Goal: Complete application form: Complete application form

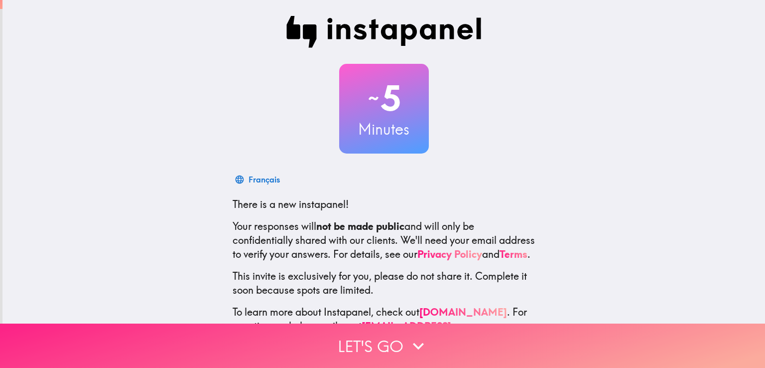
click at [413, 342] on icon "button" at bounding box center [418, 345] width 11 height 7
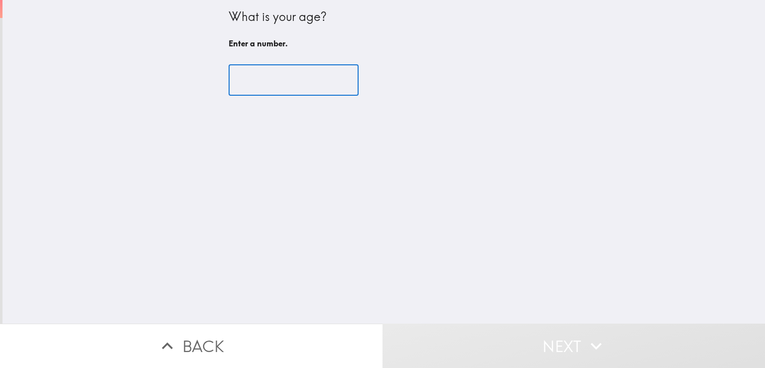
click at [263, 83] on input "number" at bounding box center [294, 80] width 130 height 31
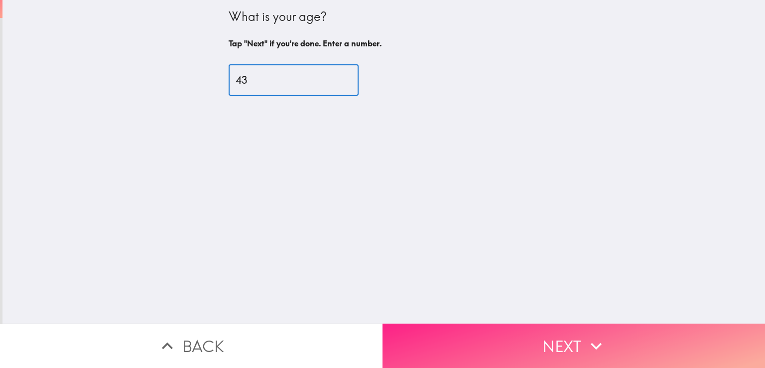
type input "43"
click at [549, 331] on button "Next" at bounding box center [573, 345] width 382 height 44
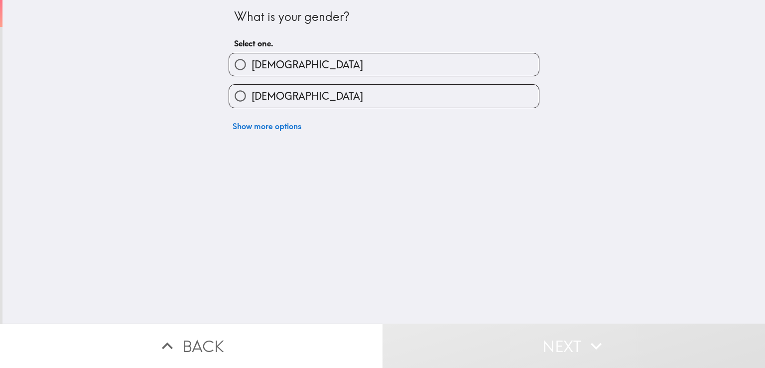
click at [332, 70] on label "[DEMOGRAPHIC_DATA]" at bounding box center [384, 64] width 310 height 22
click at [252, 70] on input "[DEMOGRAPHIC_DATA]" at bounding box center [240, 64] width 22 height 22
radio input "true"
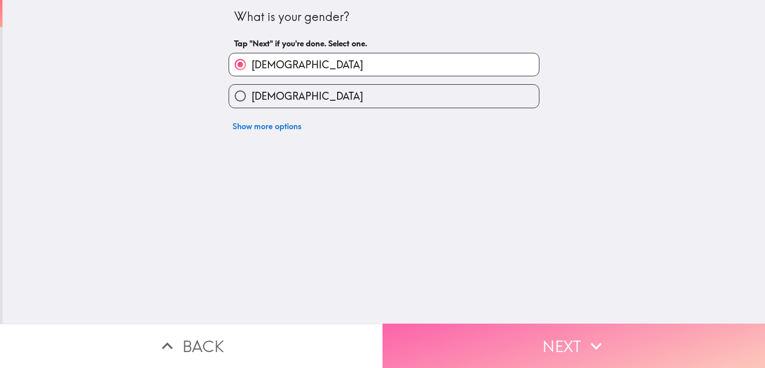
click at [521, 335] on button "Next" at bounding box center [573, 345] width 382 height 44
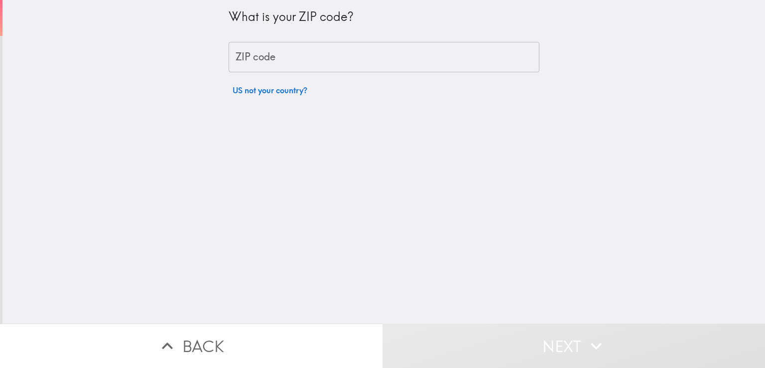
click at [315, 56] on input "ZIP code" at bounding box center [384, 57] width 311 height 31
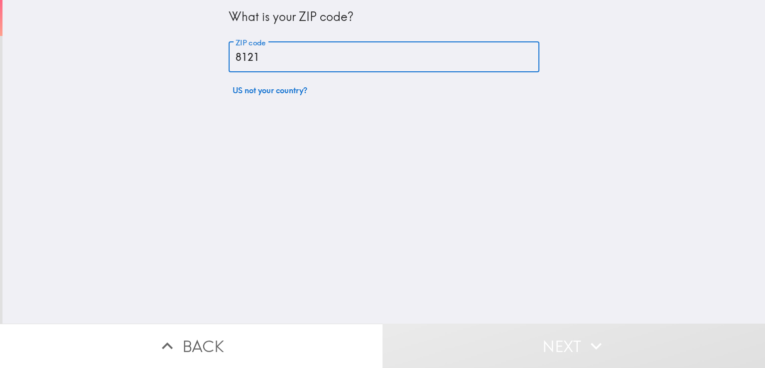
click at [400, 52] on input "8121" at bounding box center [384, 57] width 311 height 31
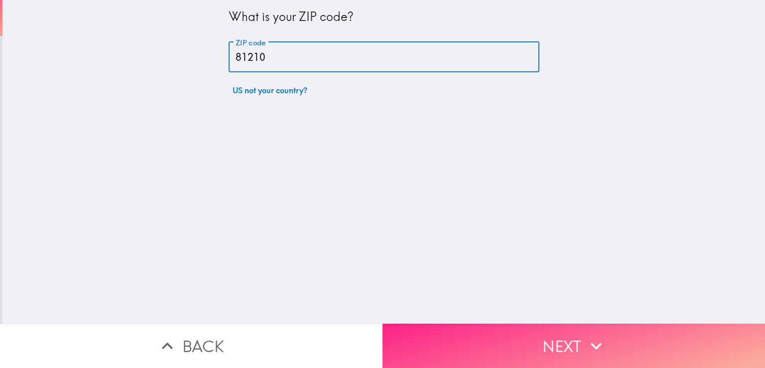
type input "81210"
click at [547, 329] on button "Next" at bounding box center [573, 345] width 382 height 44
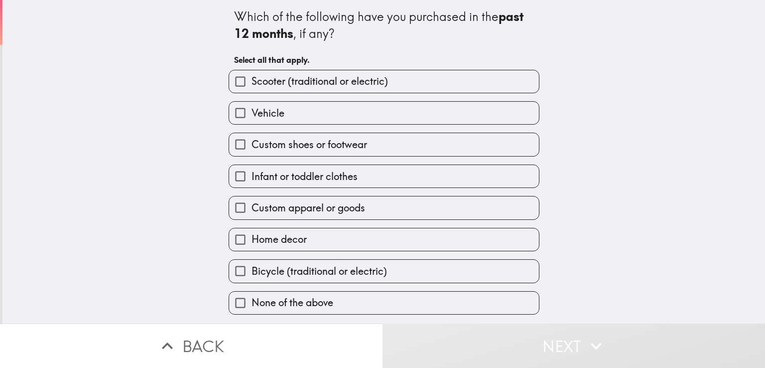
click at [291, 110] on label "Vehicle" at bounding box center [384, 113] width 310 height 22
click at [252, 110] on input "Vehicle" at bounding box center [240, 113] width 22 height 22
checkbox input "true"
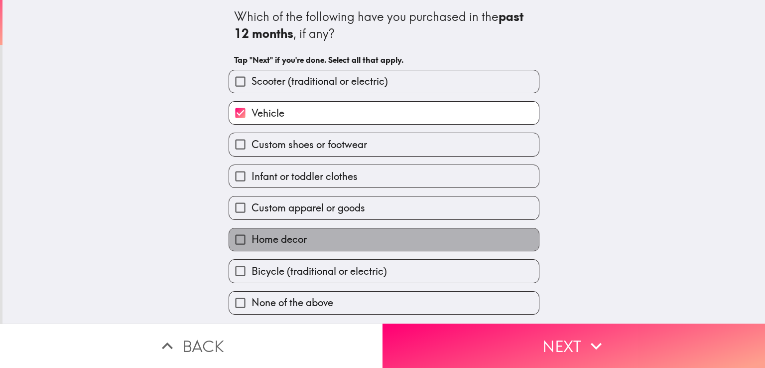
click at [308, 235] on label "Home decor" at bounding box center [384, 239] width 310 height 22
click at [252, 235] on input "Home decor" at bounding box center [240, 239] width 22 height 22
checkbox input "true"
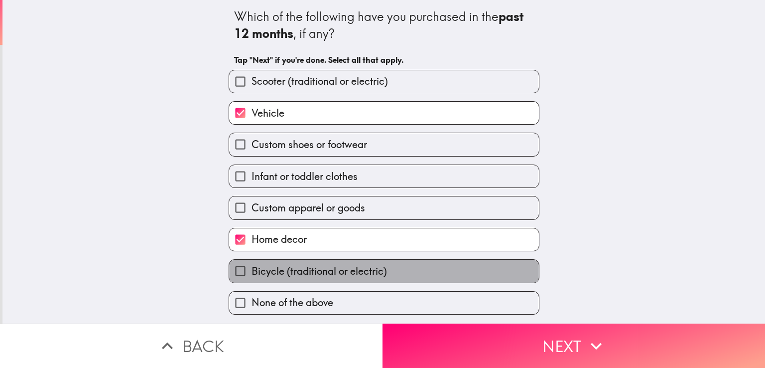
click at [316, 267] on span "Bicycle (traditional or electric)" at bounding box center [319, 271] width 135 height 14
click at [252, 267] on input "Bicycle (traditional or electric)" at bounding box center [240, 270] width 22 height 22
checkbox input "true"
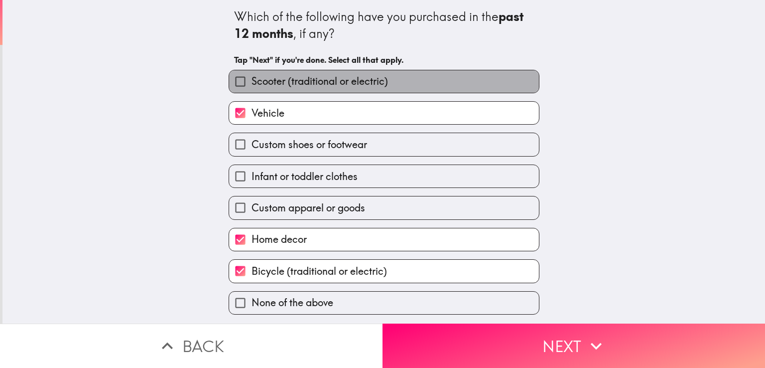
click at [355, 77] on span "Scooter (traditional or electric)" at bounding box center [320, 81] width 136 height 14
click at [252, 77] on input "Scooter (traditional or electric)" at bounding box center [240, 81] width 22 height 22
checkbox input "true"
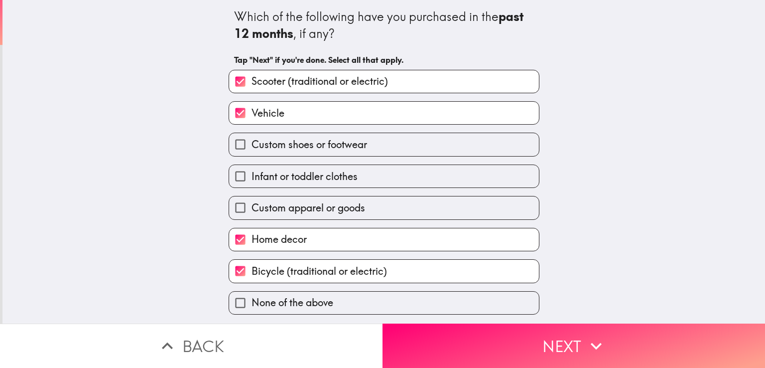
click at [353, 175] on label "Infant or toddler clothes" at bounding box center [384, 176] width 310 height 22
click at [252, 175] on input "Infant or toddler clothes" at bounding box center [240, 176] width 22 height 22
checkbox input "true"
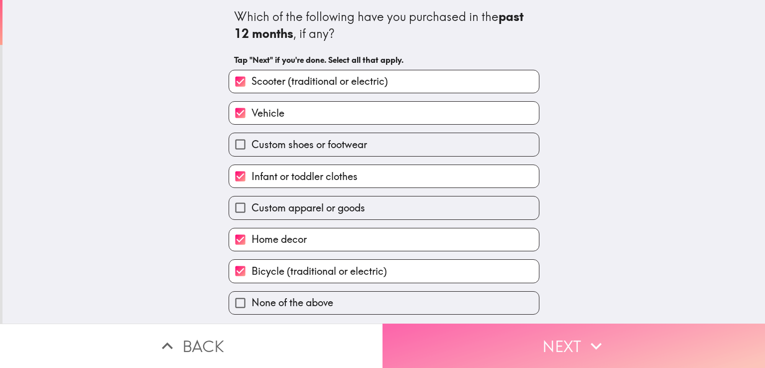
click at [585, 335] on icon "button" at bounding box center [596, 346] width 22 height 22
